Goal: Check status: Check status

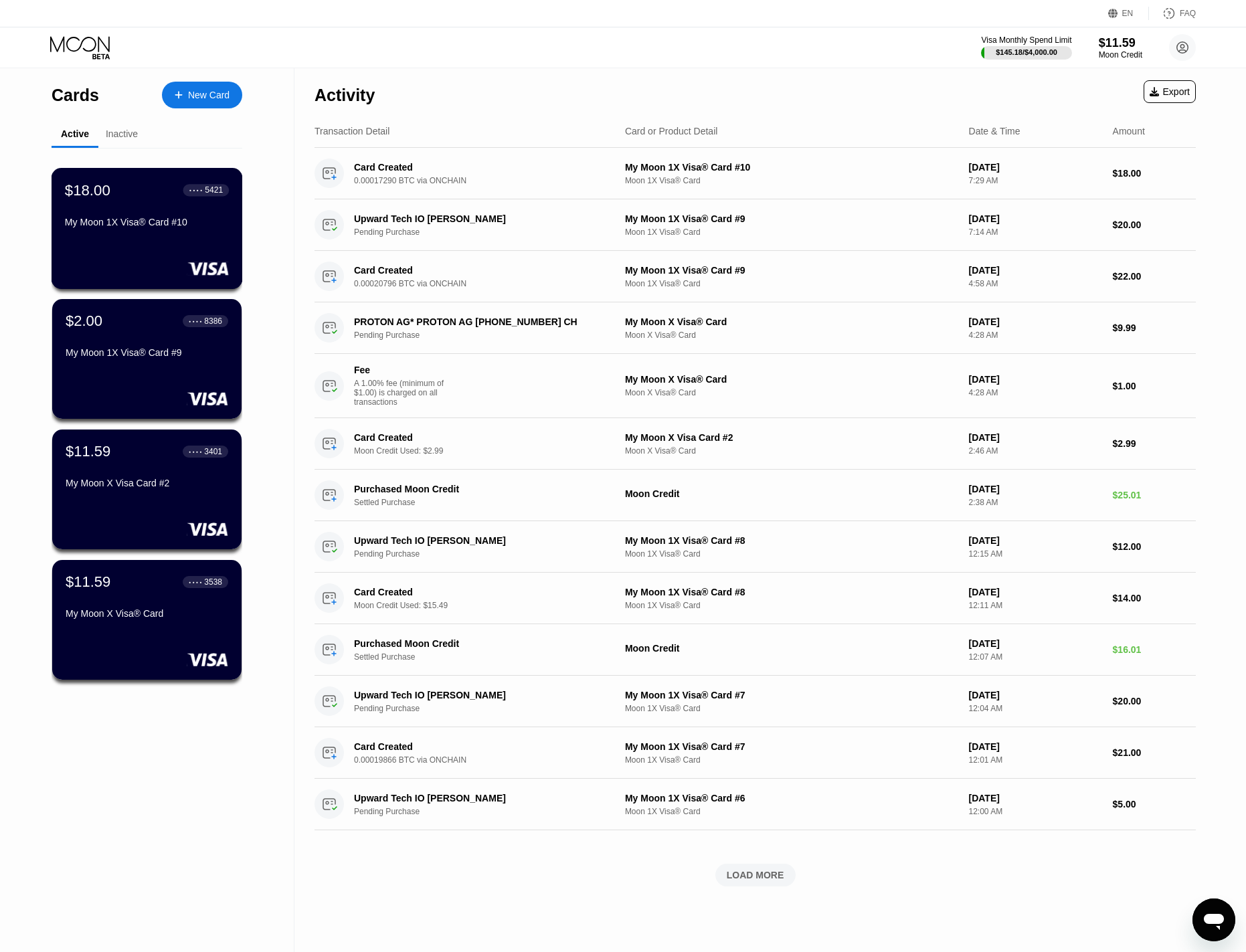
click at [130, 213] on div "$18.00 ● ● ● ● 5421 My Moon 1X Visa® Card #10" at bounding box center [147, 208] width 164 height 52
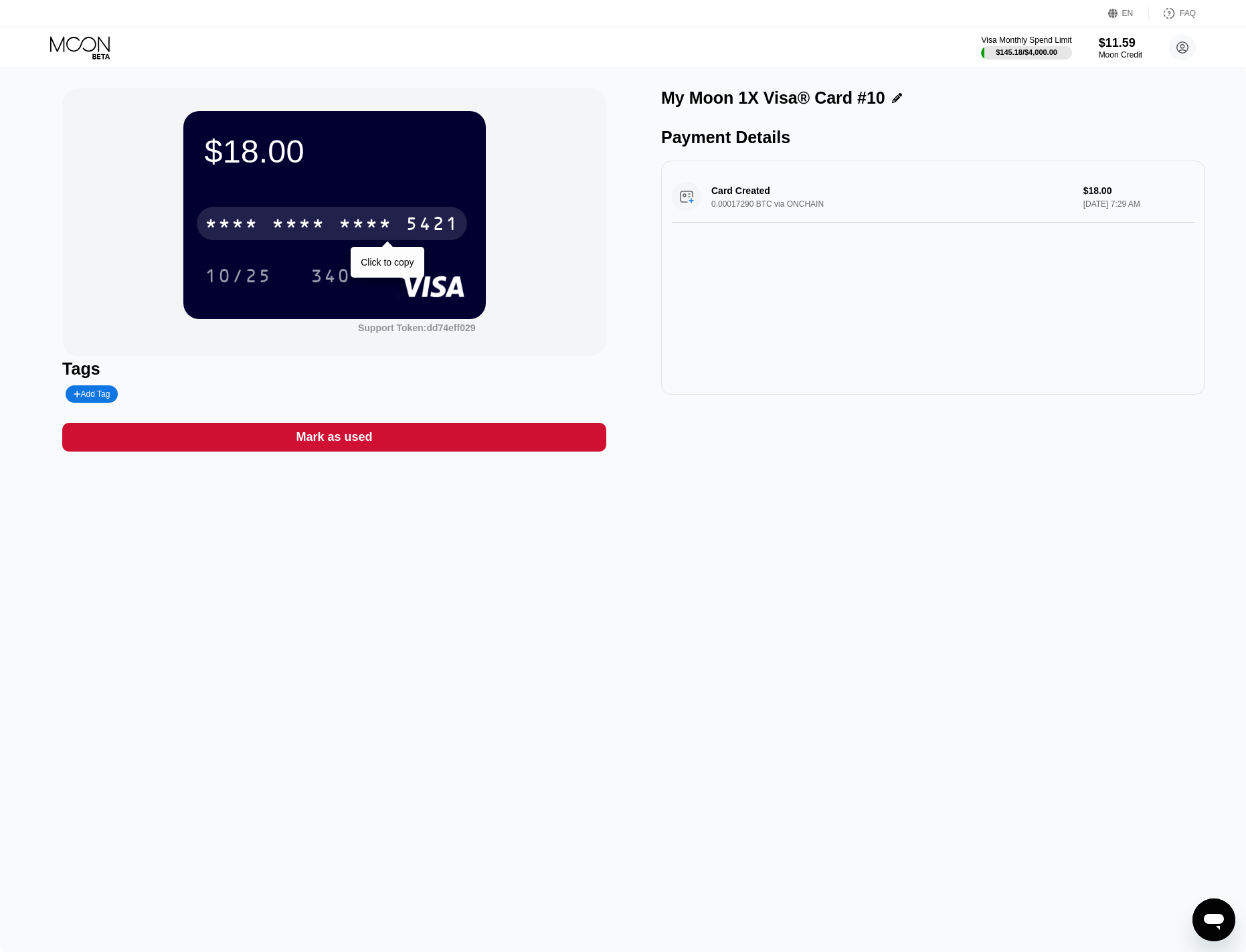
click at [276, 233] on div "* * * *" at bounding box center [298, 226] width 54 height 22
click at [85, 39] on icon at bounding box center [80, 44] width 59 height 15
